Goal: Understand process/instructions

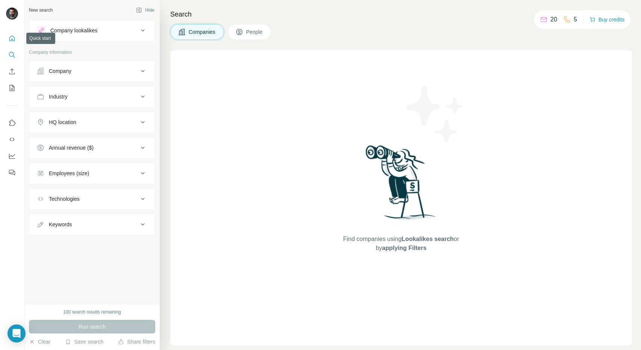
click at [9, 39] on icon "Quick start" at bounding box center [12, 38] width 6 height 6
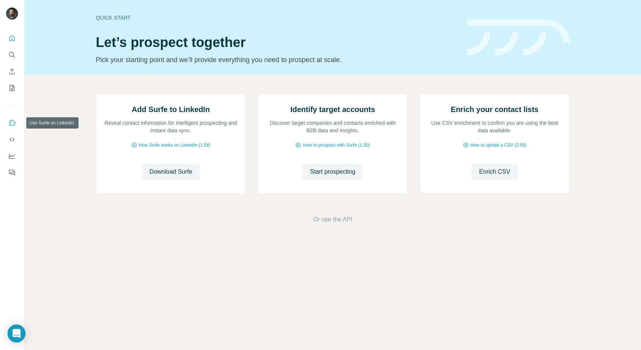
click at [11, 124] on icon "Use Surfe on LinkedIn" at bounding box center [12, 123] width 8 height 8
